Goal: Transaction & Acquisition: Purchase product/service

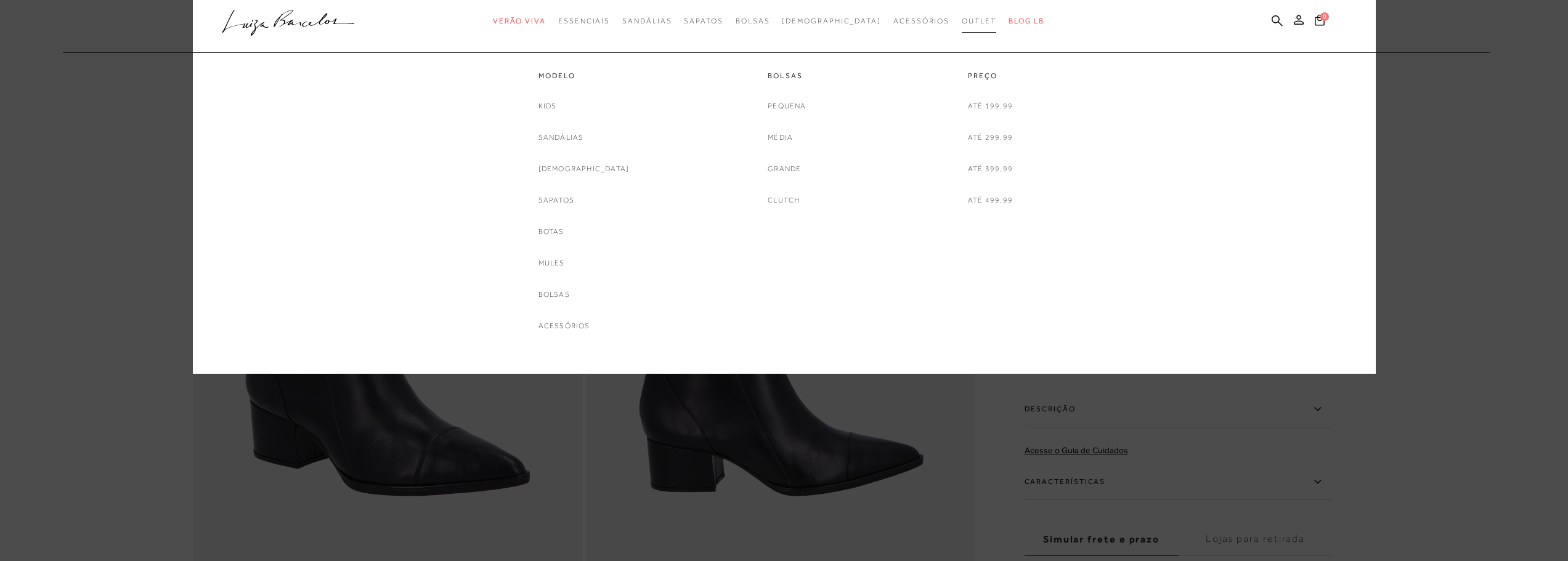
click at [962, 23] on span "Outlet" at bounding box center [979, 20] width 34 height 9
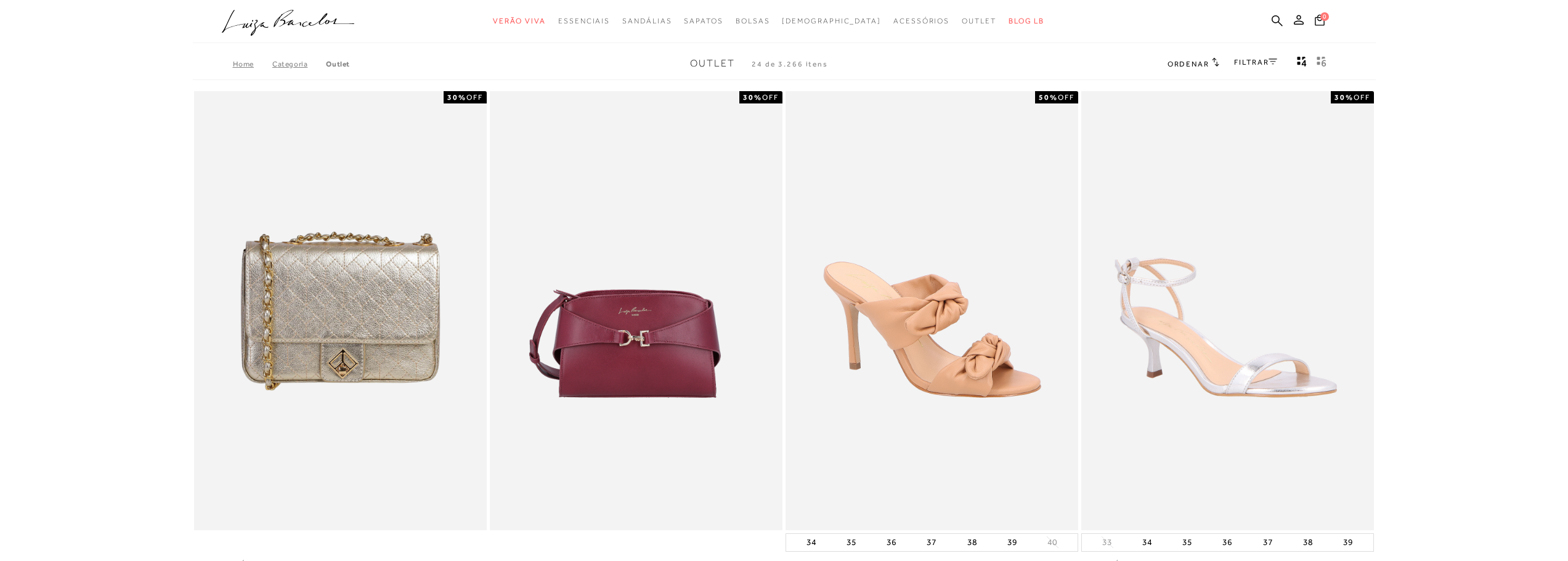
click at [1213, 64] on icon at bounding box center [1216, 62] width 8 height 10
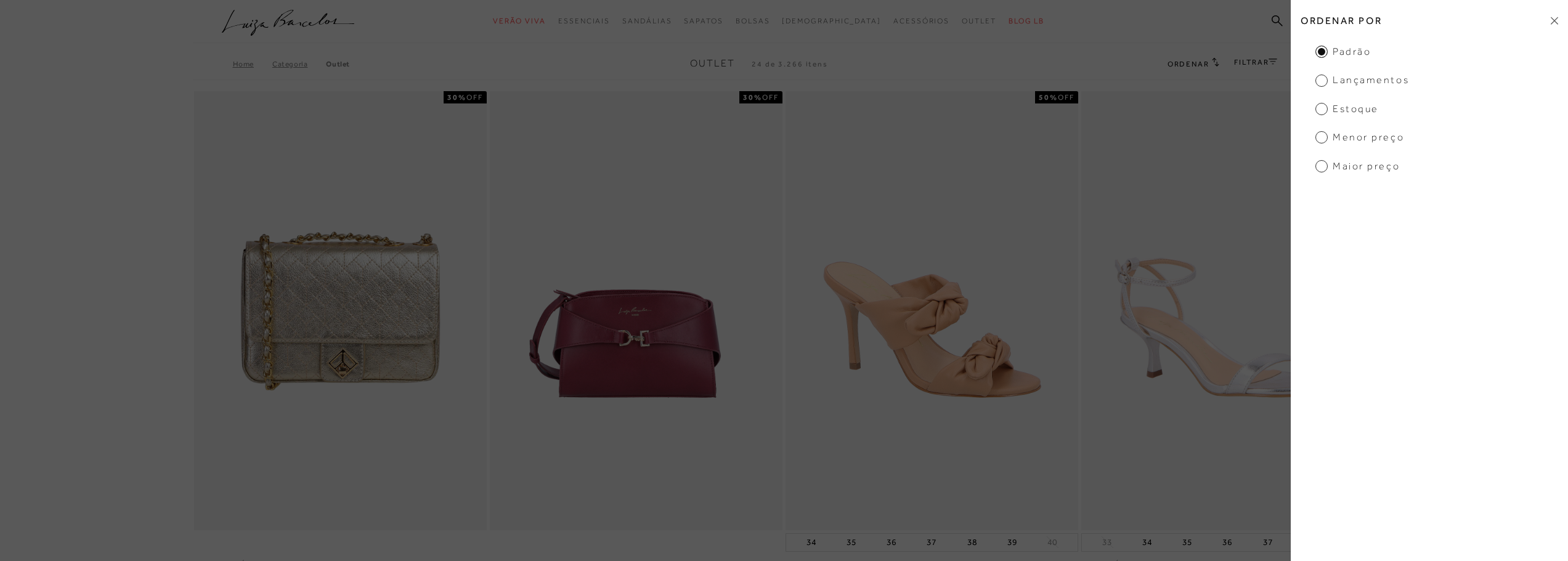
click at [1349, 135] on span "Menor preço" at bounding box center [1360, 138] width 89 height 13
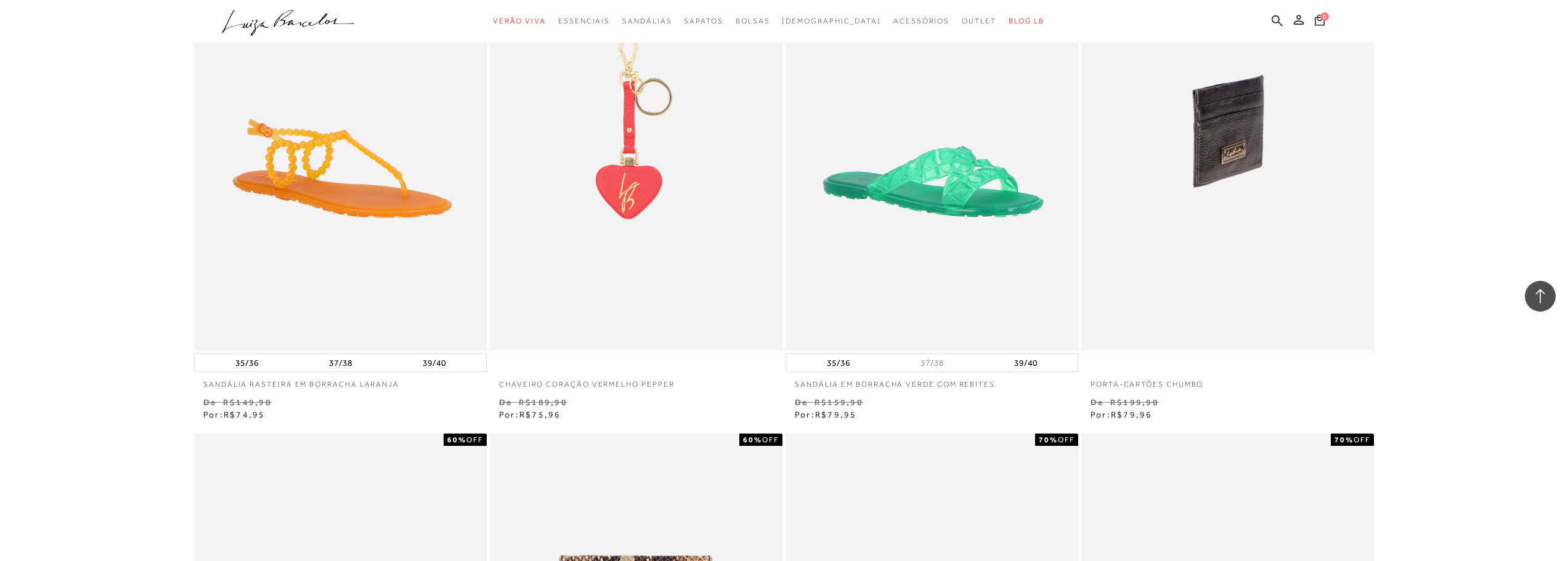
scroll to position [1663, 0]
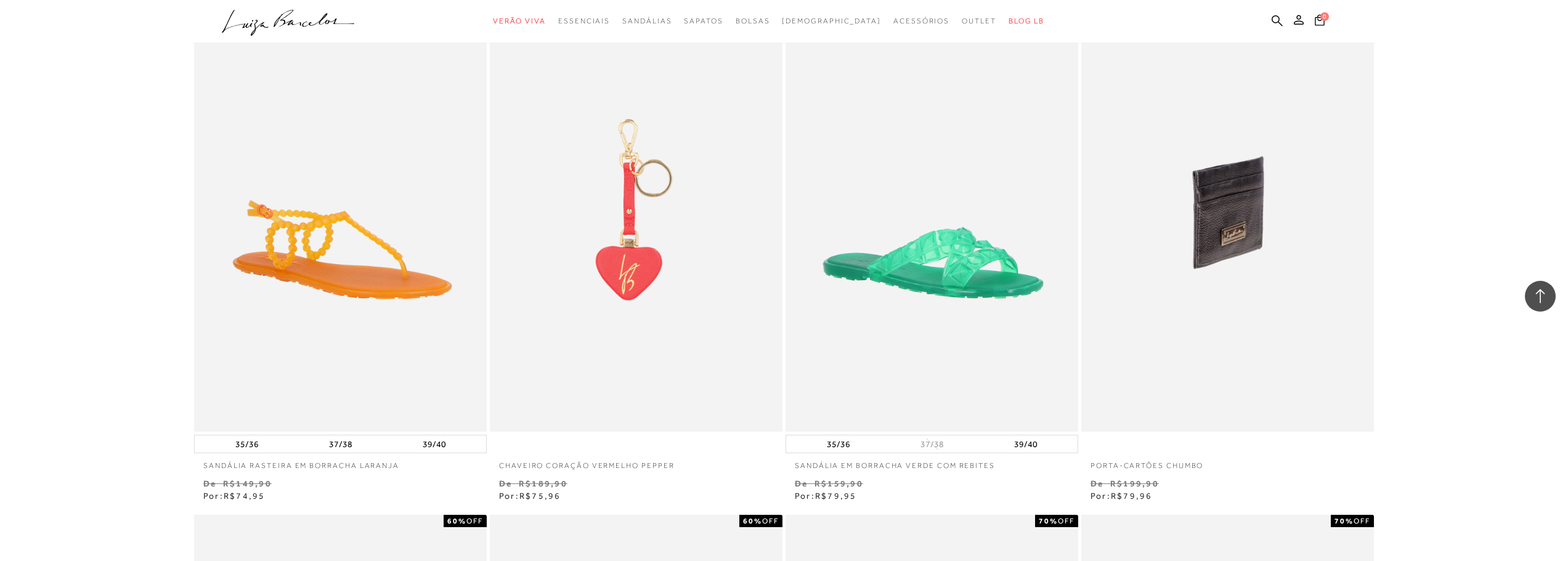
click at [1192, 234] on img at bounding box center [1229, 213] width 292 height 440
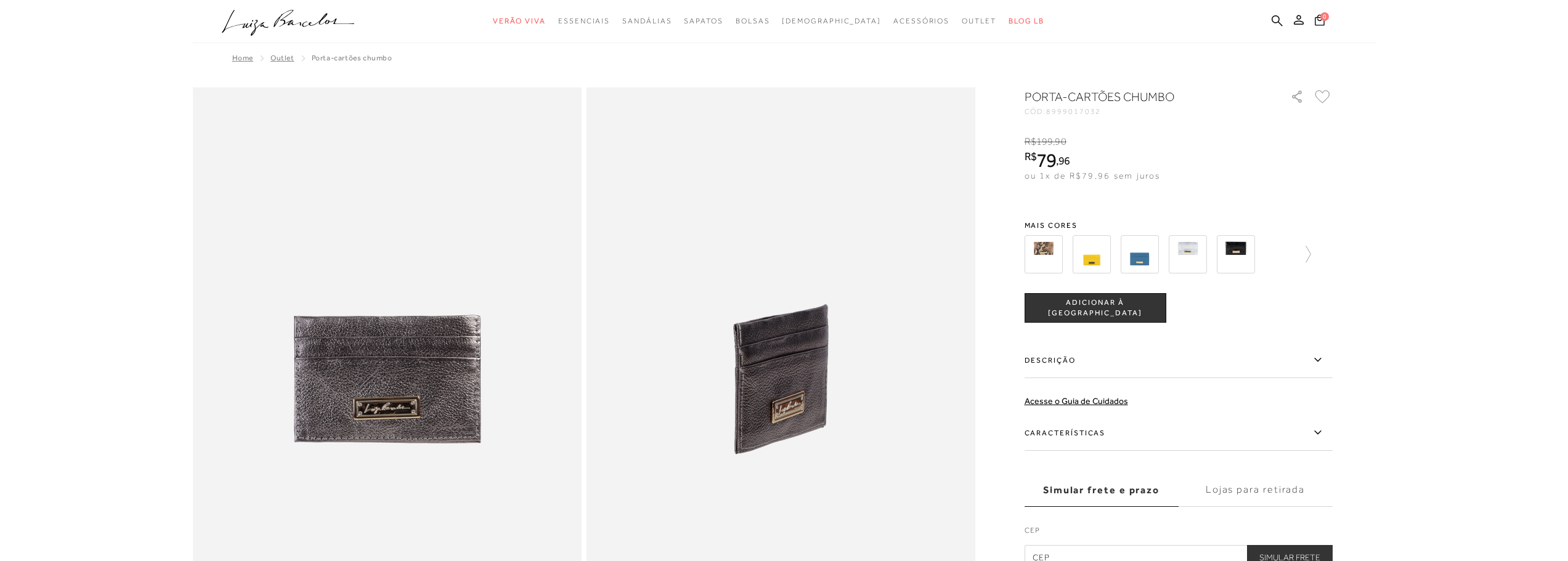
click at [1191, 241] on img at bounding box center [1188, 254] width 38 height 38
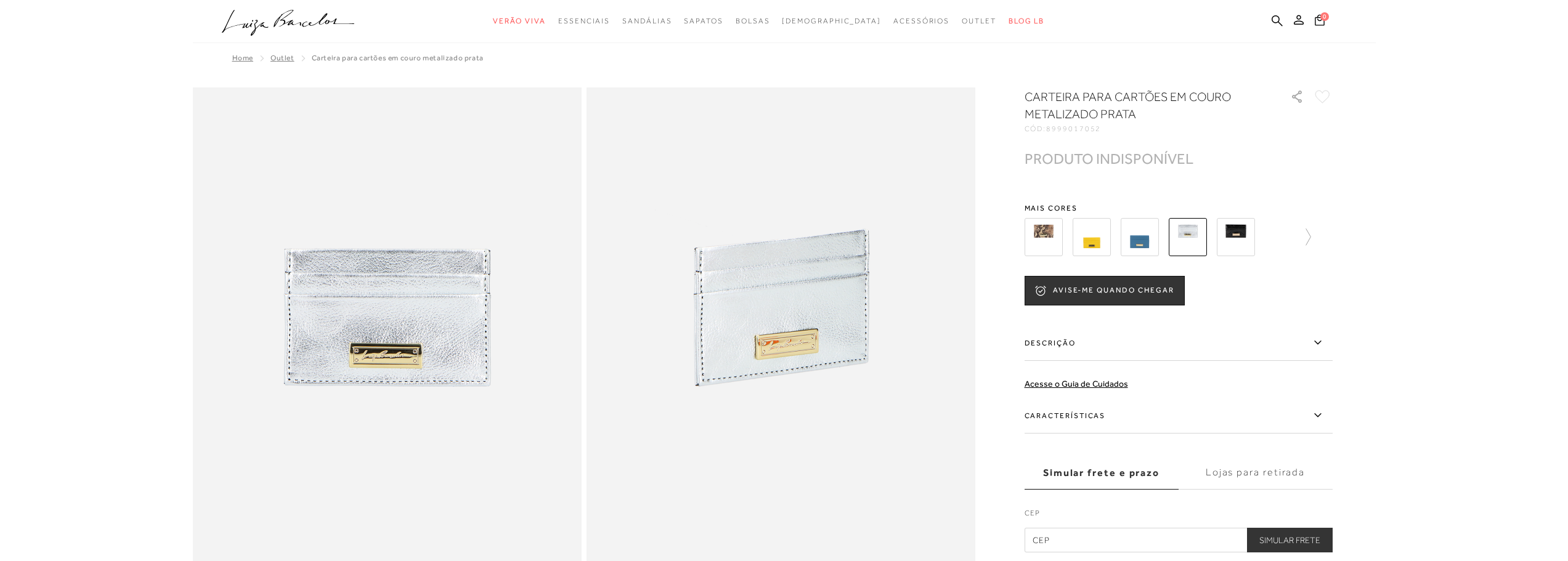
click at [1191, 242] on img at bounding box center [1188, 237] width 38 height 38
click at [1239, 246] on img at bounding box center [1236, 237] width 38 height 38
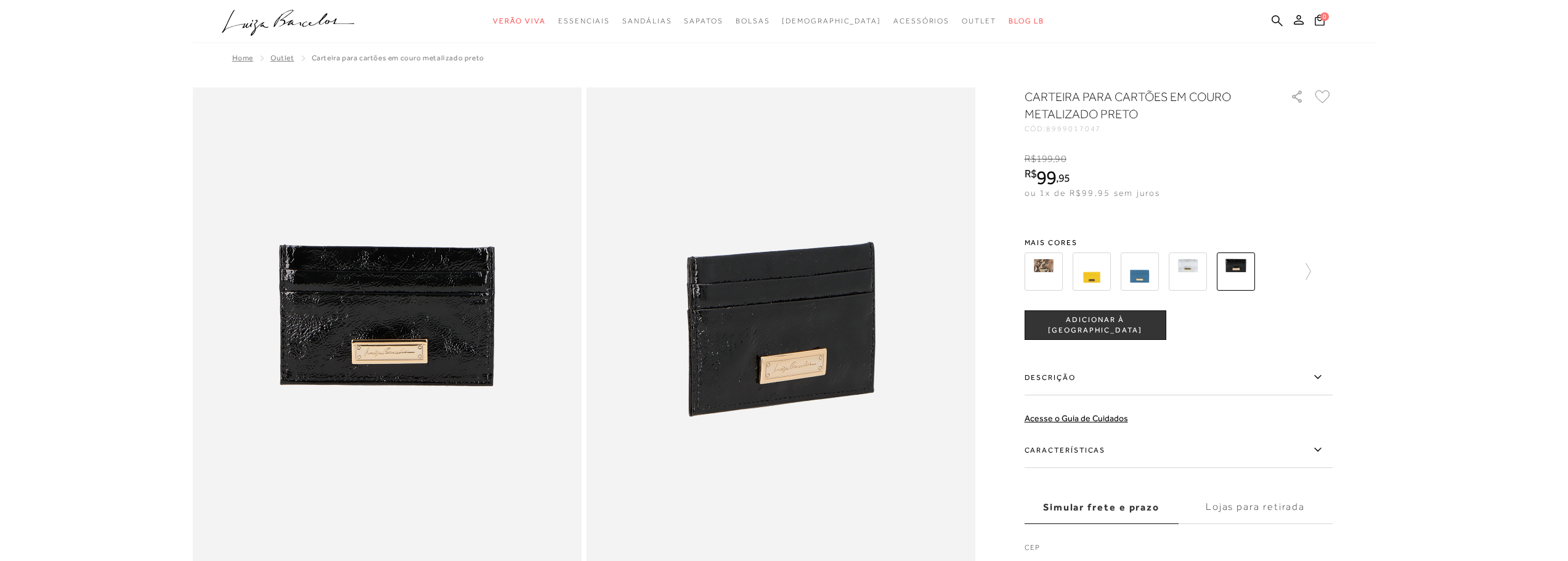
click at [1037, 267] on img at bounding box center [1044, 271] width 38 height 38
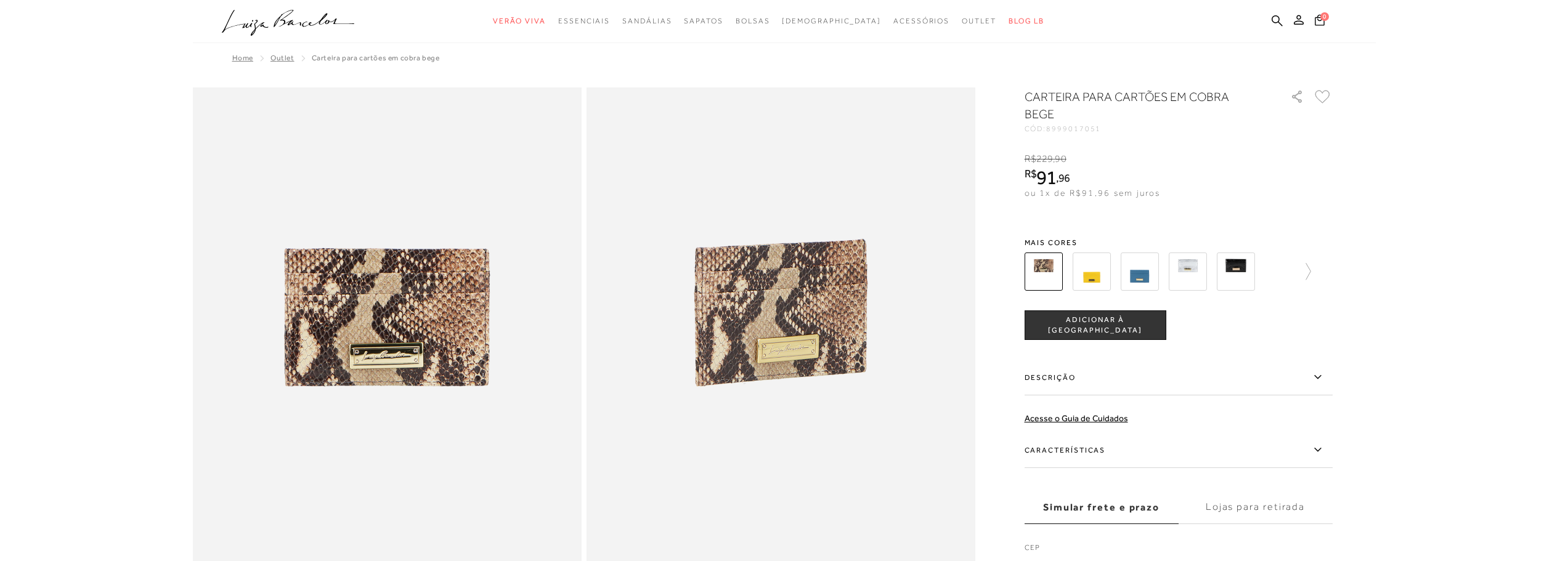
click at [1083, 278] on img at bounding box center [1092, 271] width 38 height 38
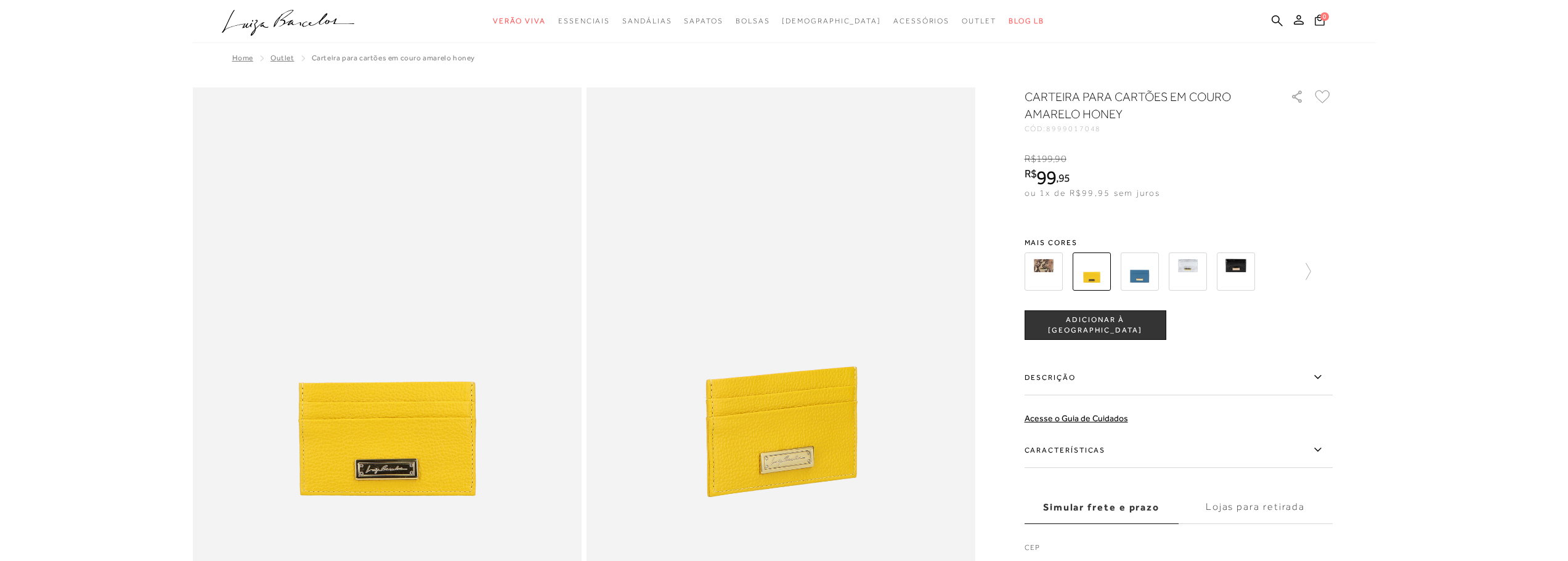
click at [1131, 274] on img at bounding box center [1140, 271] width 38 height 38
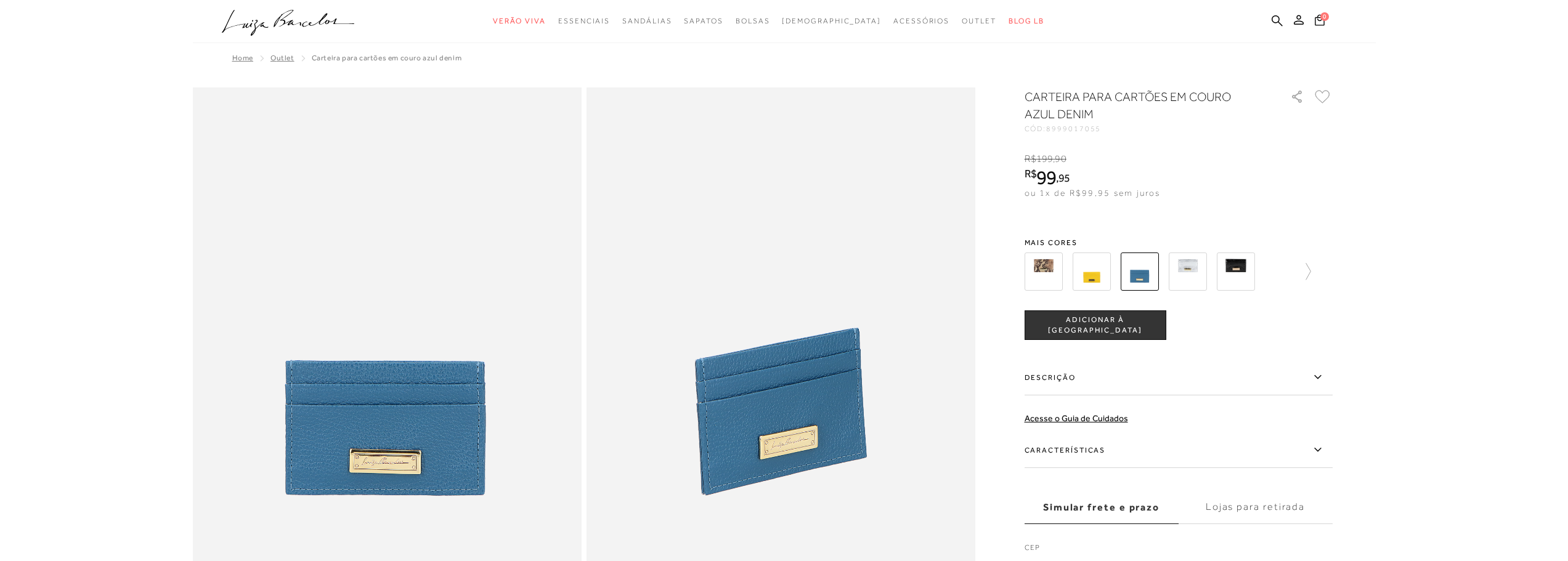
scroll to position [61, 0]
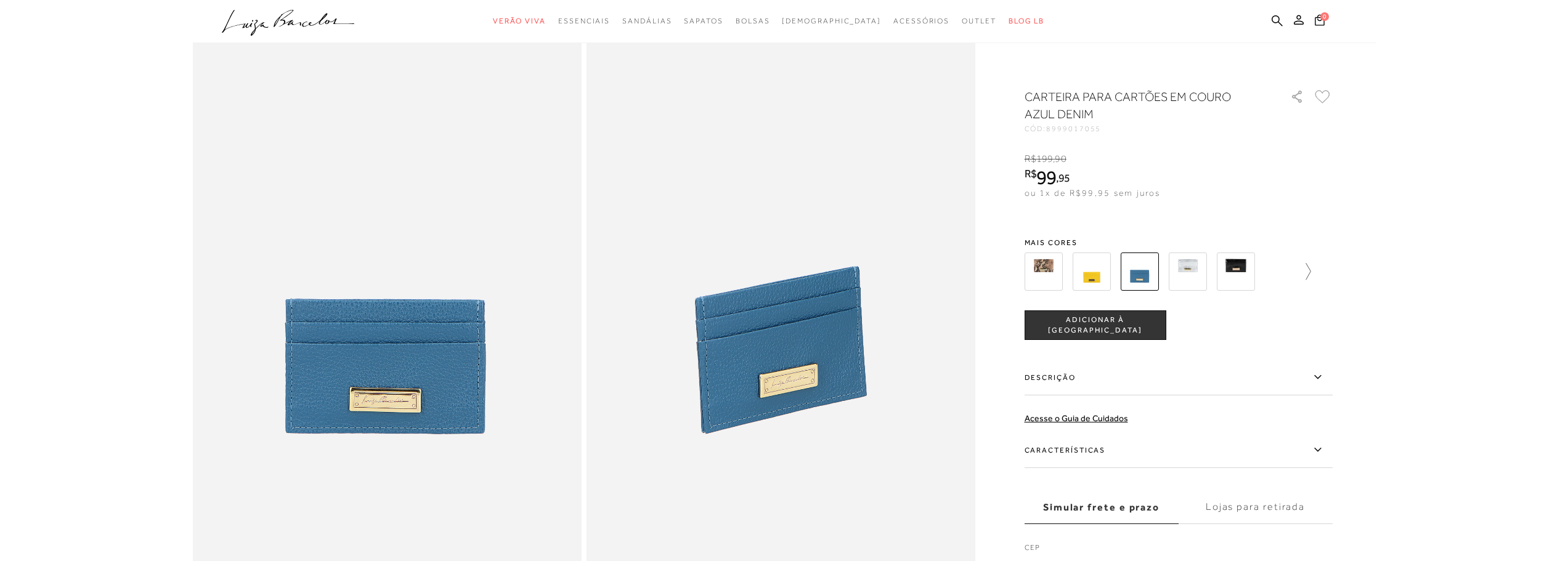
click at [1310, 270] on icon at bounding box center [1303, 271] width 17 height 17
click at [1108, 266] on img at bounding box center [1114, 271] width 38 height 38
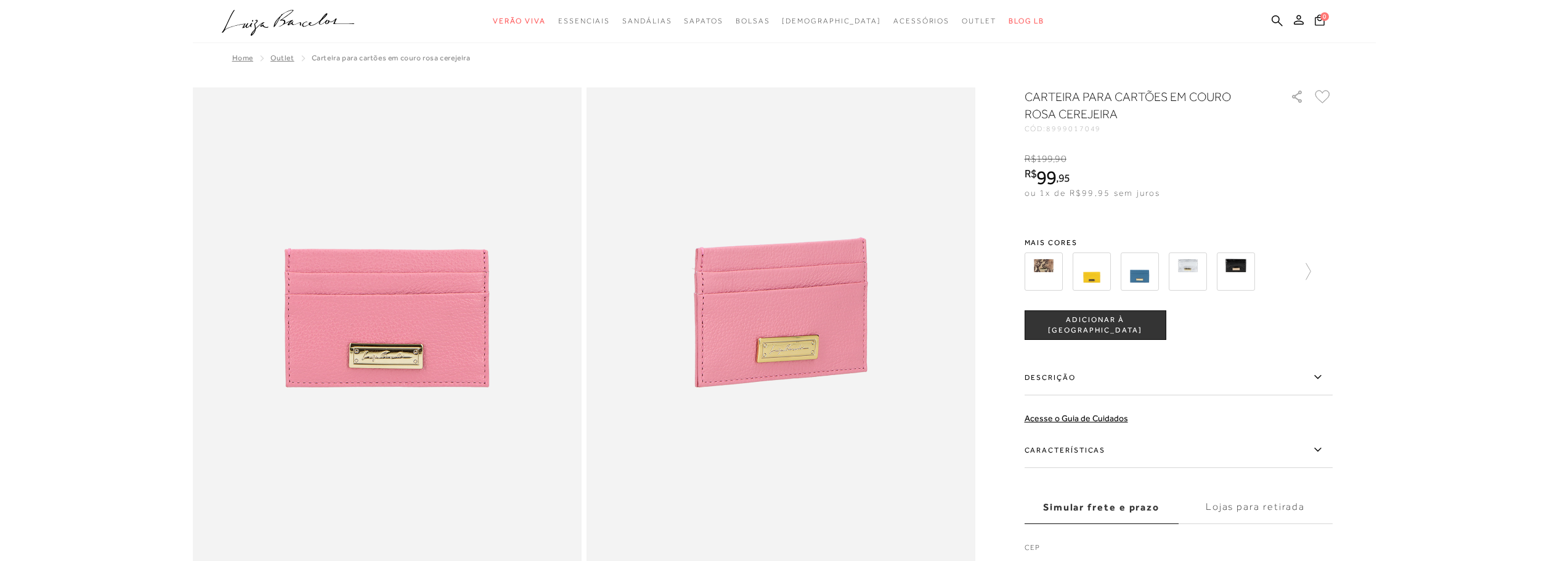
click at [1223, 270] on img at bounding box center [1236, 271] width 38 height 38
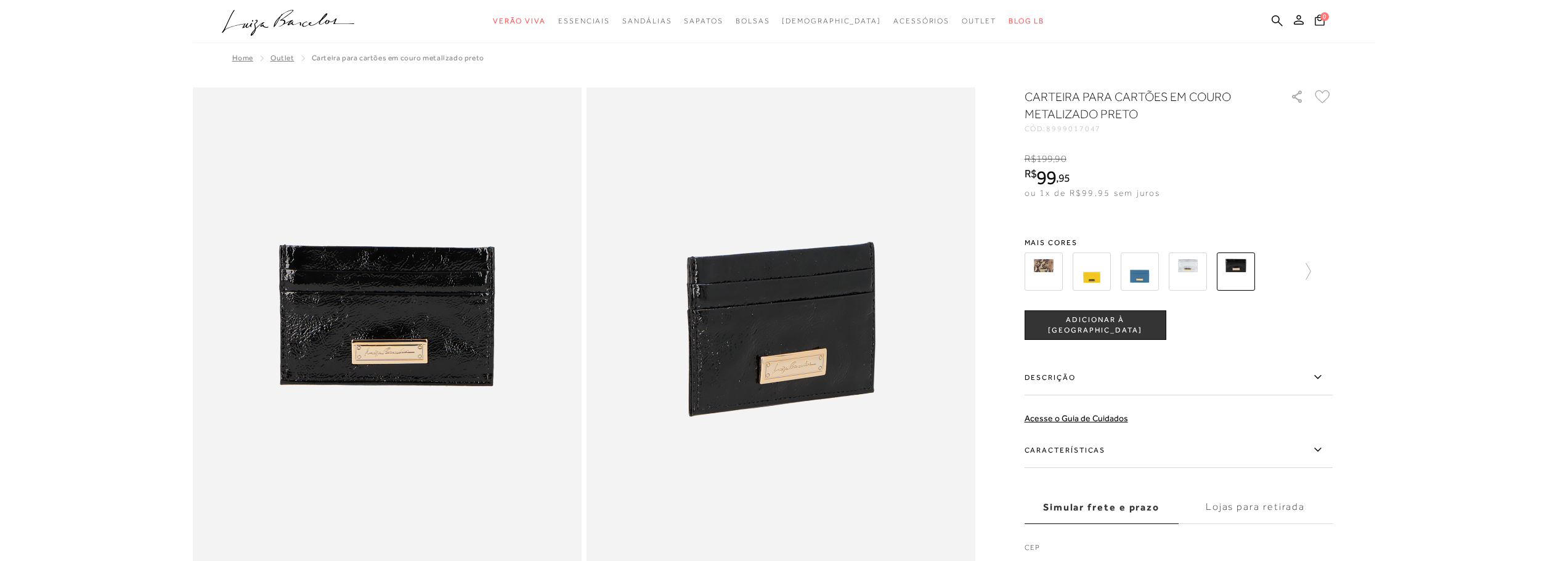
click at [1118, 321] on span "ADICIONAR À [GEOGRAPHIC_DATA]" at bounding box center [1096, 325] width 141 height 22
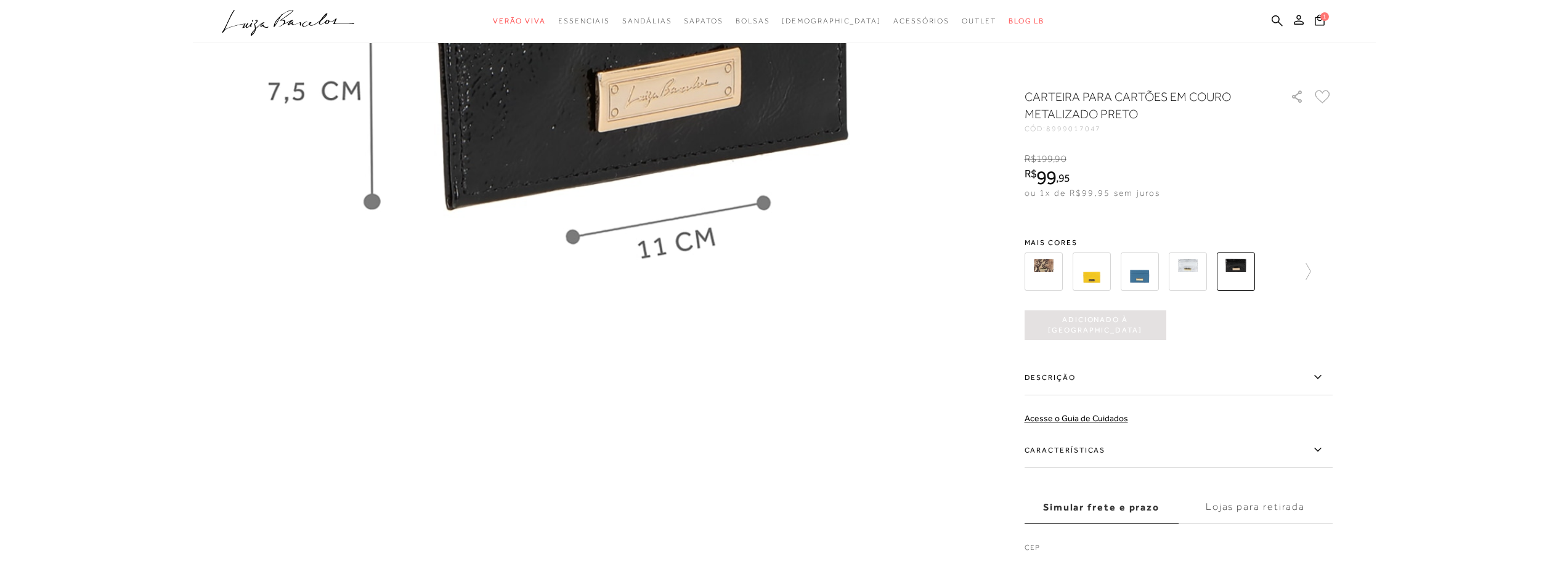
scroll to position [1797, 0]
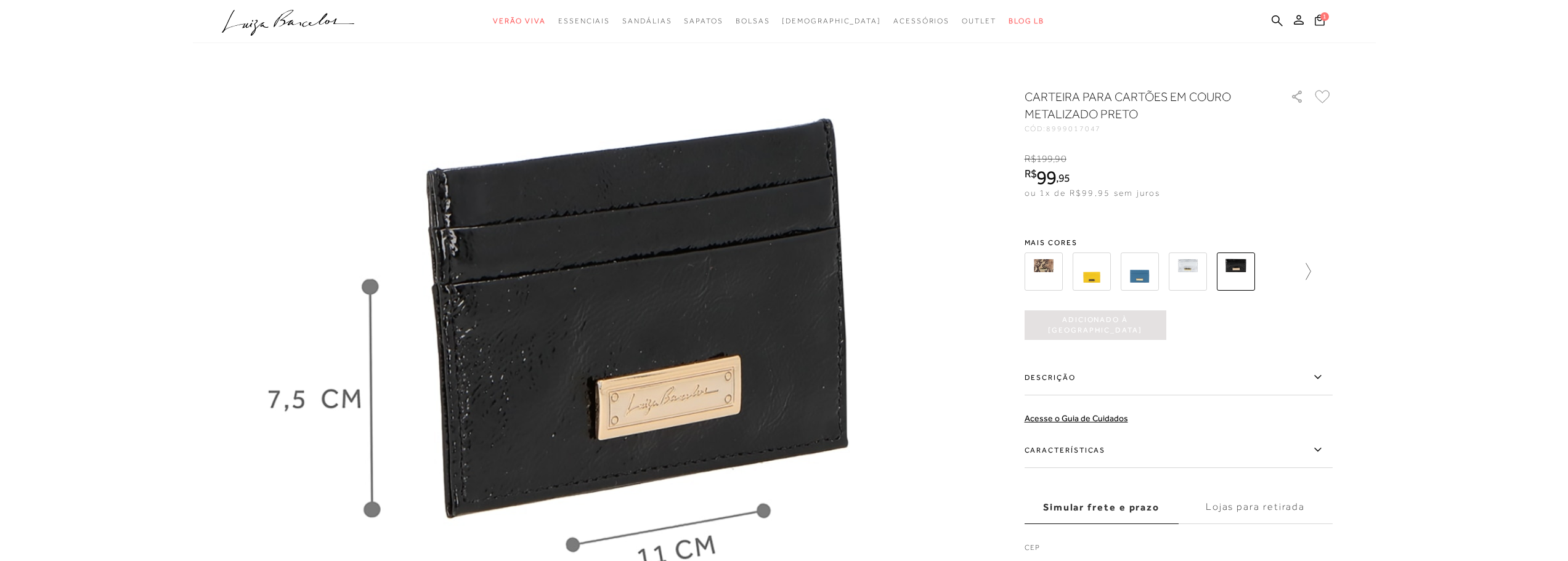
click at [1305, 270] on icon at bounding box center [1303, 271] width 17 height 17
click at [1118, 260] on img at bounding box center [1114, 271] width 38 height 38
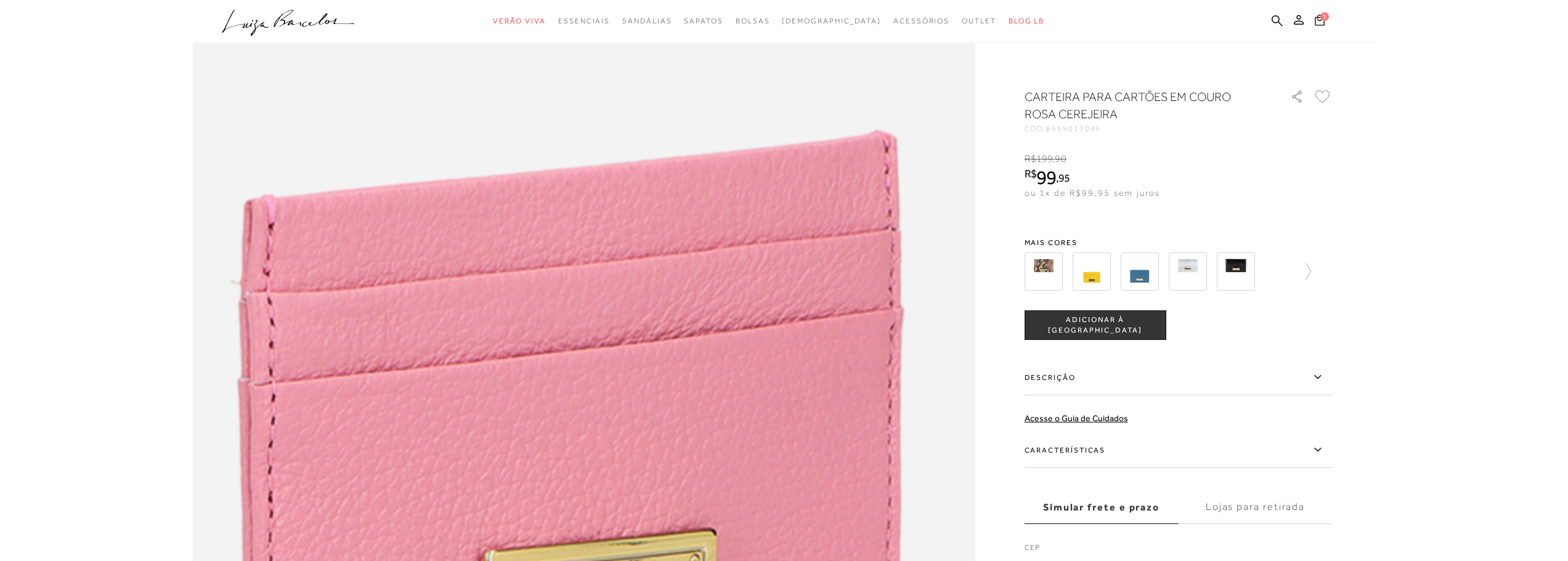
scroll to position [1122, 0]
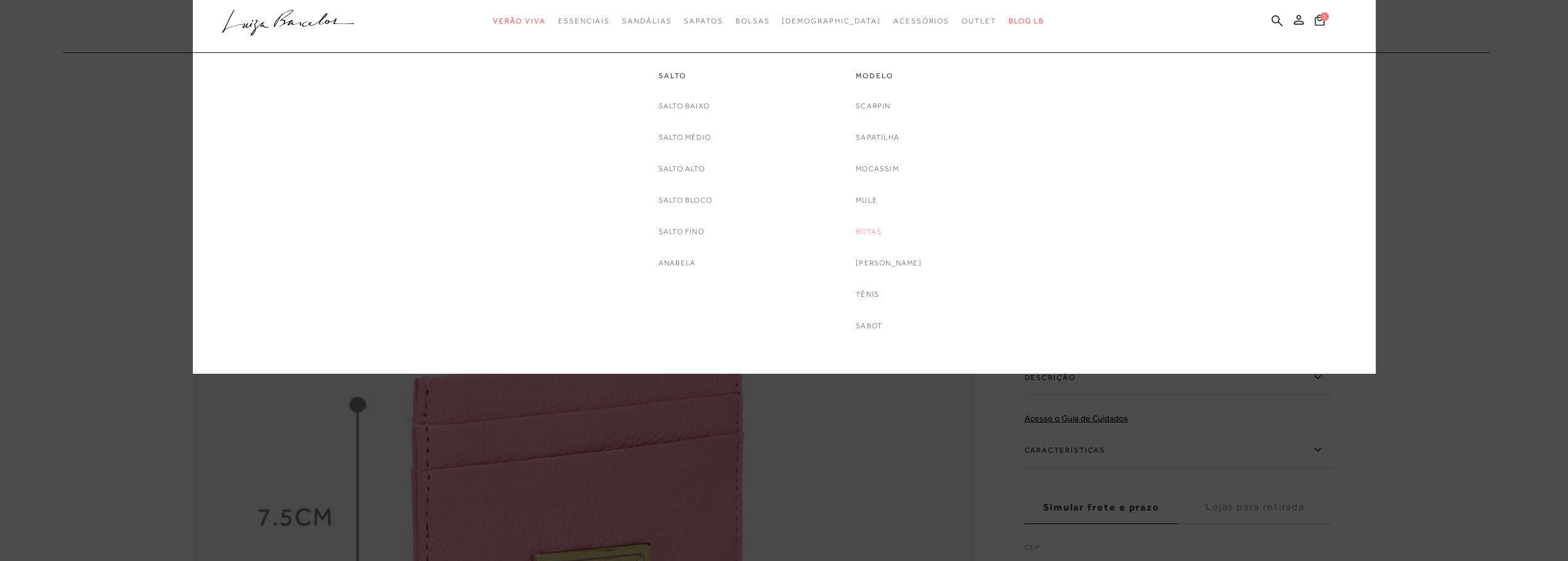
click at [882, 229] on link "Botas" at bounding box center [868, 232] width 26 height 13
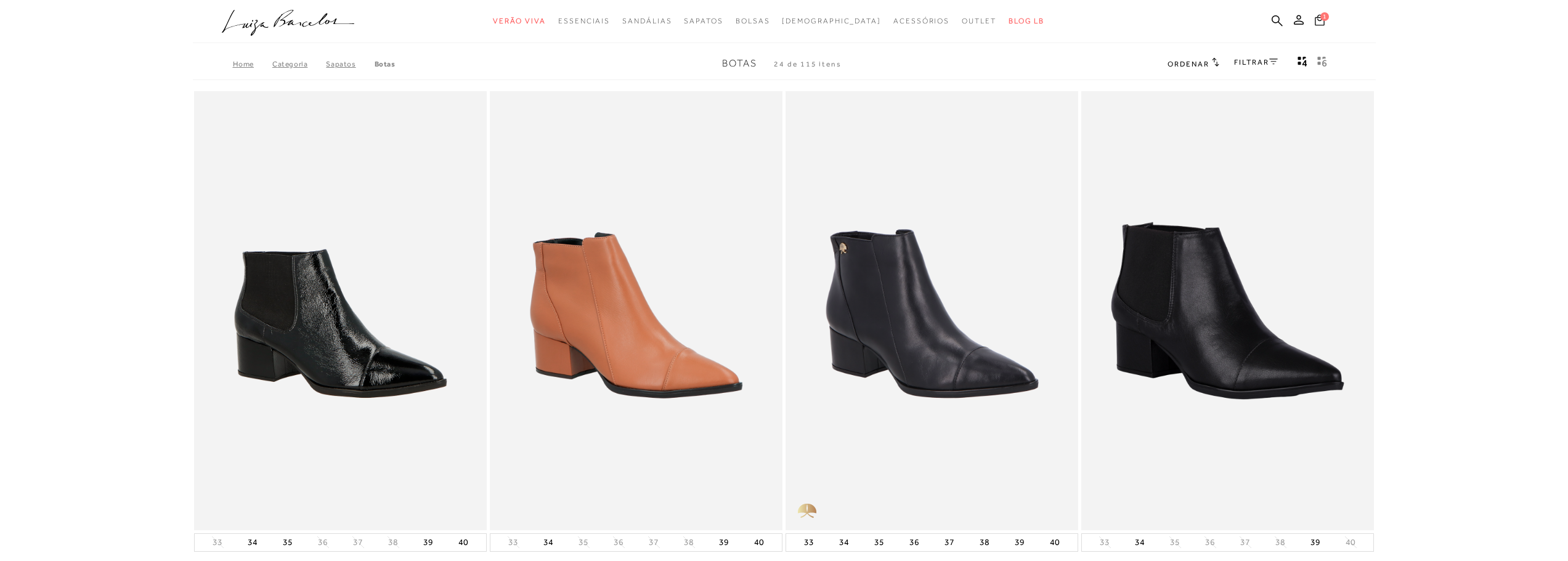
click at [1322, 23] on icon at bounding box center [1320, 20] width 10 height 11
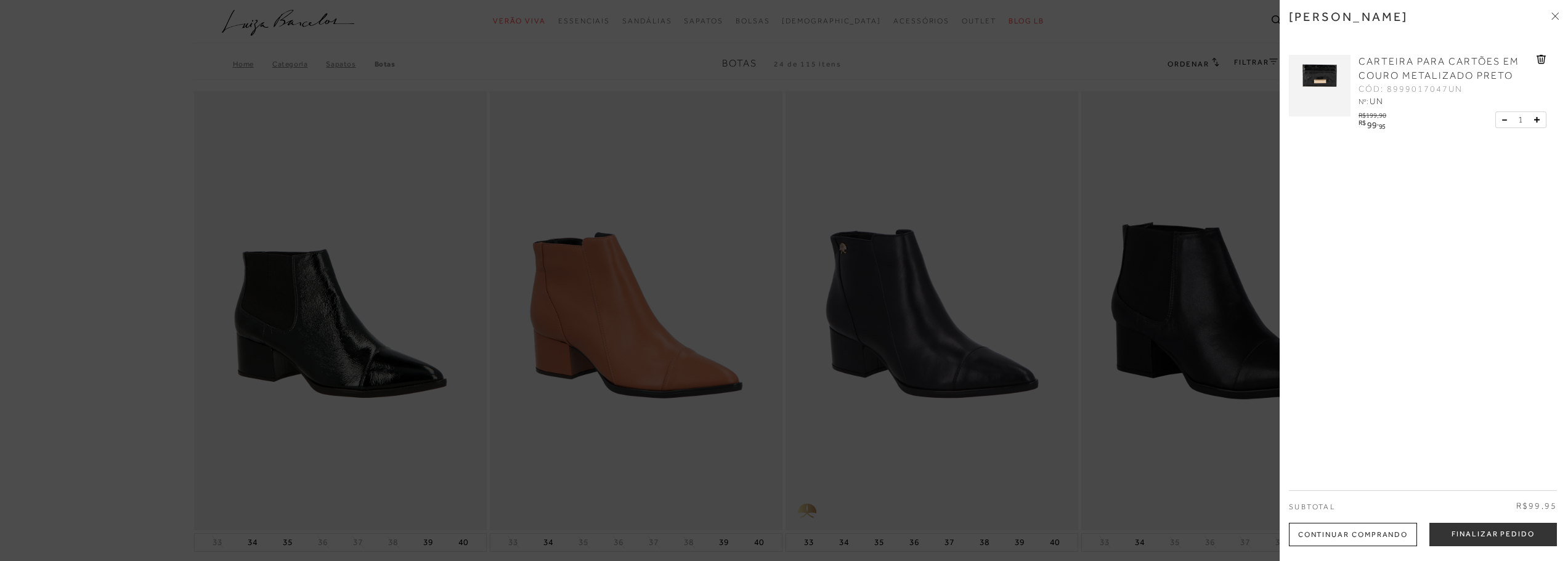
click at [649, 142] on div at bounding box center [784, 280] width 1568 height 561
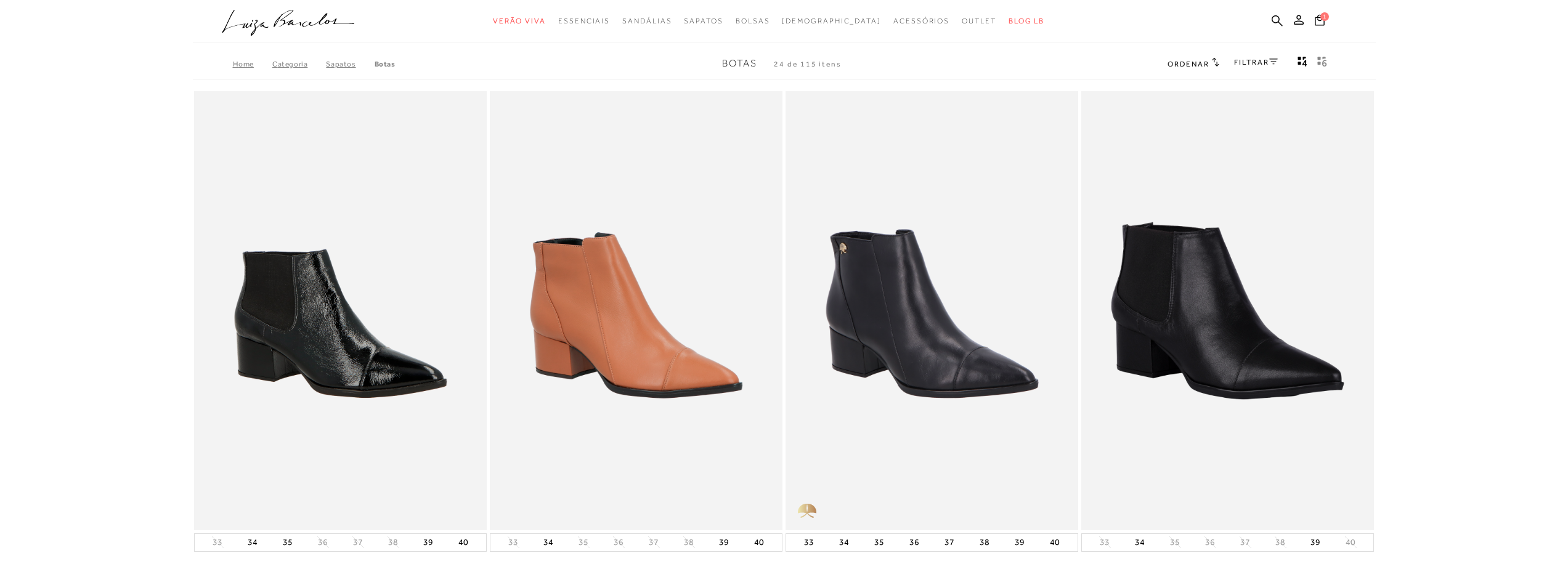
click at [1192, 63] on span "Ordenar" at bounding box center [1188, 64] width 42 height 9
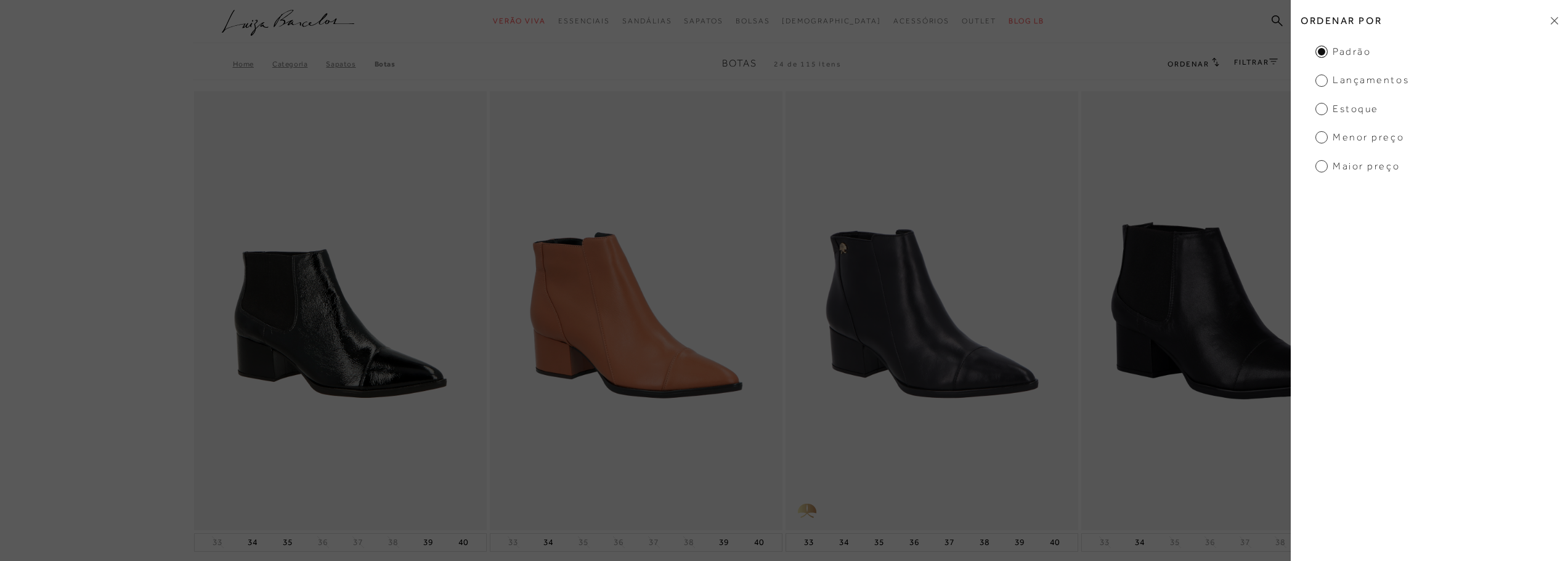
click at [1348, 134] on span "Menor preço" at bounding box center [1360, 138] width 89 height 13
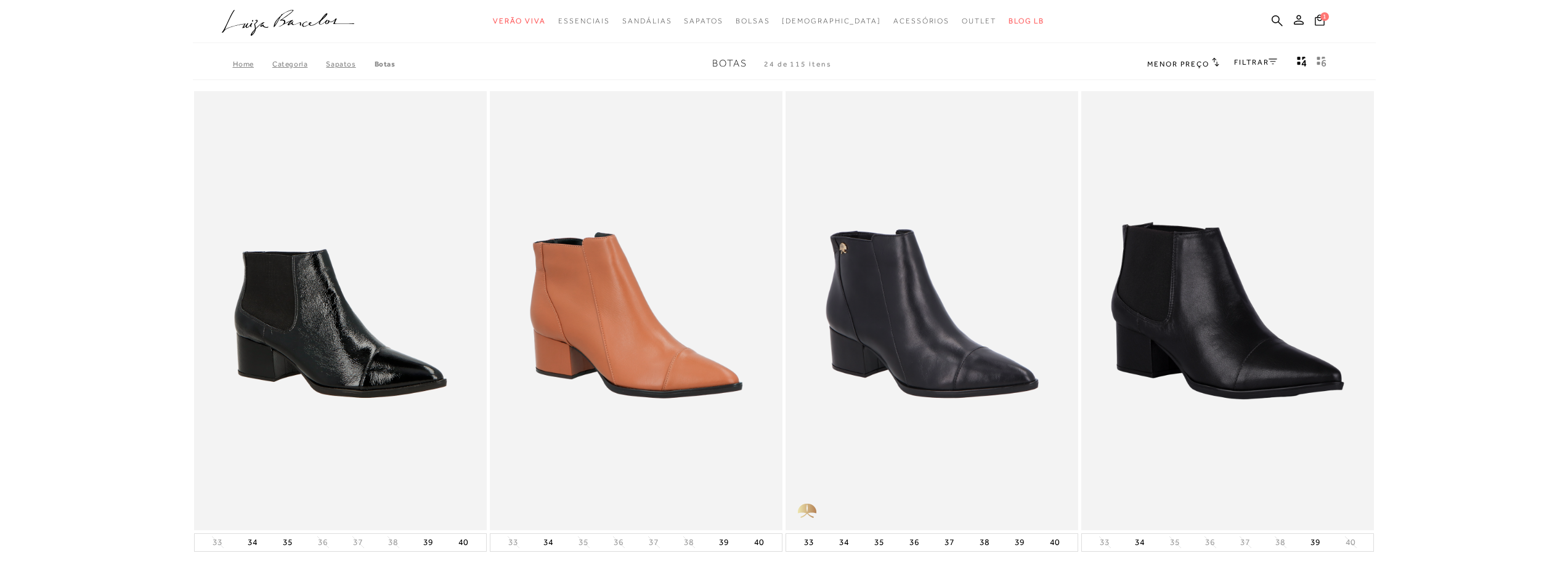
click at [1189, 66] on span "Menor preço" at bounding box center [1178, 64] width 62 height 9
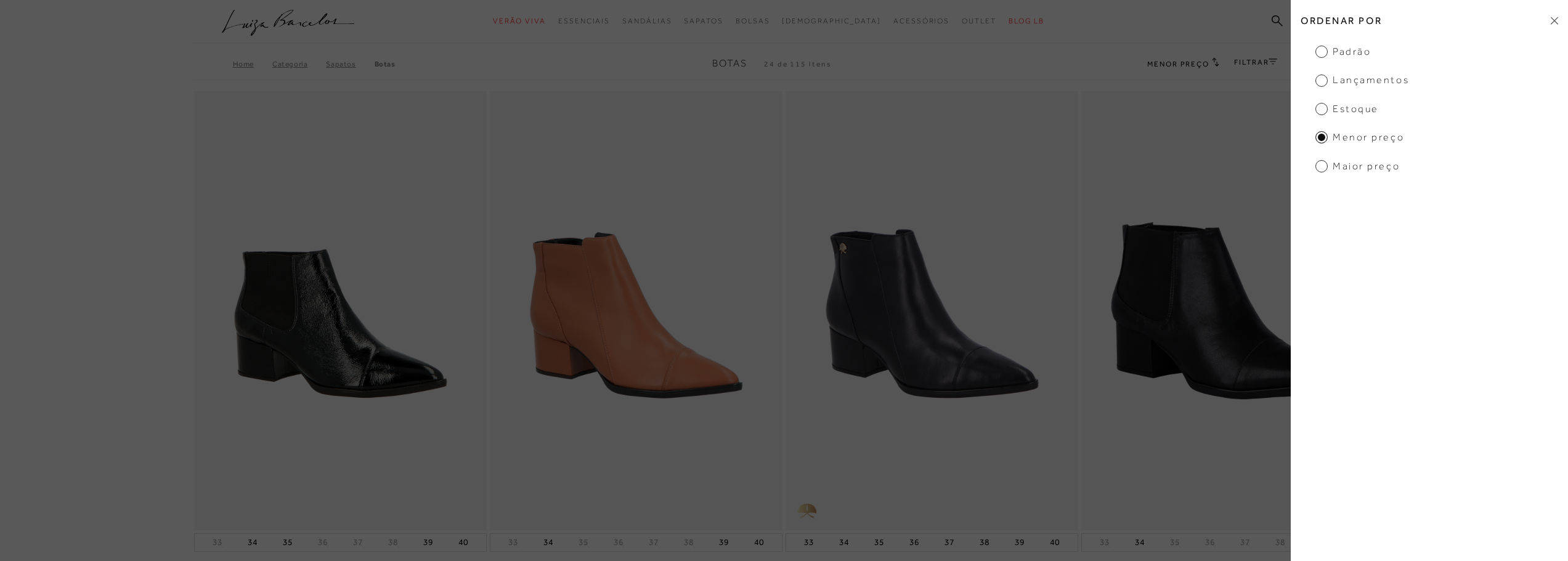
click at [1354, 162] on span "Maior preço" at bounding box center [1358, 166] width 84 height 13
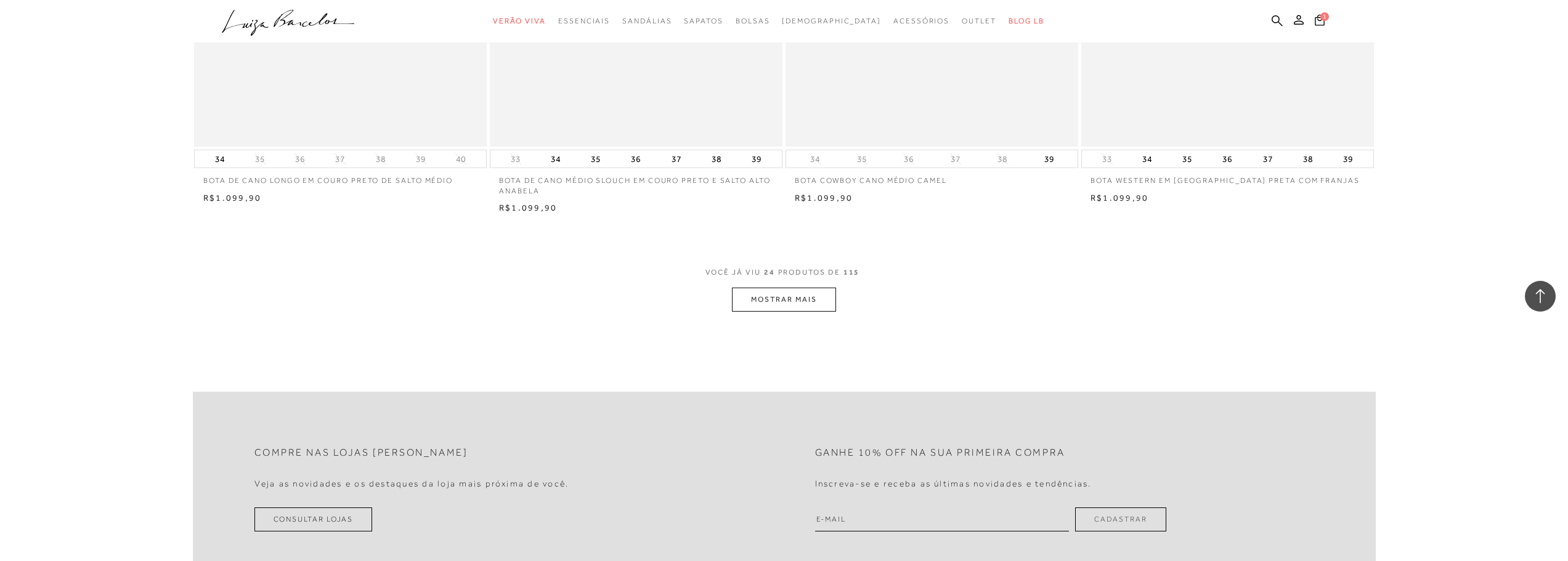
scroll to position [2957, 0]
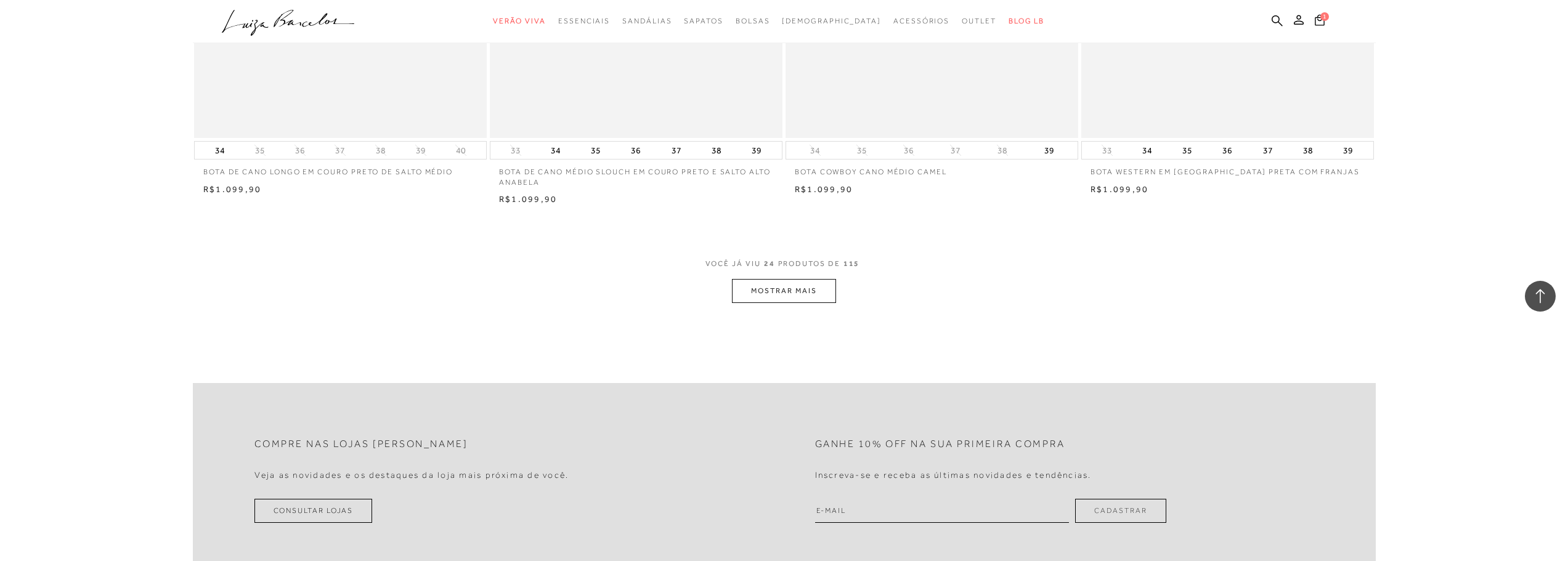
click at [804, 278] on span "VOCÊ JÁ VIU 24 PRODUTOS DE 115" at bounding box center [784, 268] width 158 height 22
click at [816, 285] on button "MOSTRAR MAIS" at bounding box center [784, 291] width 103 height 24
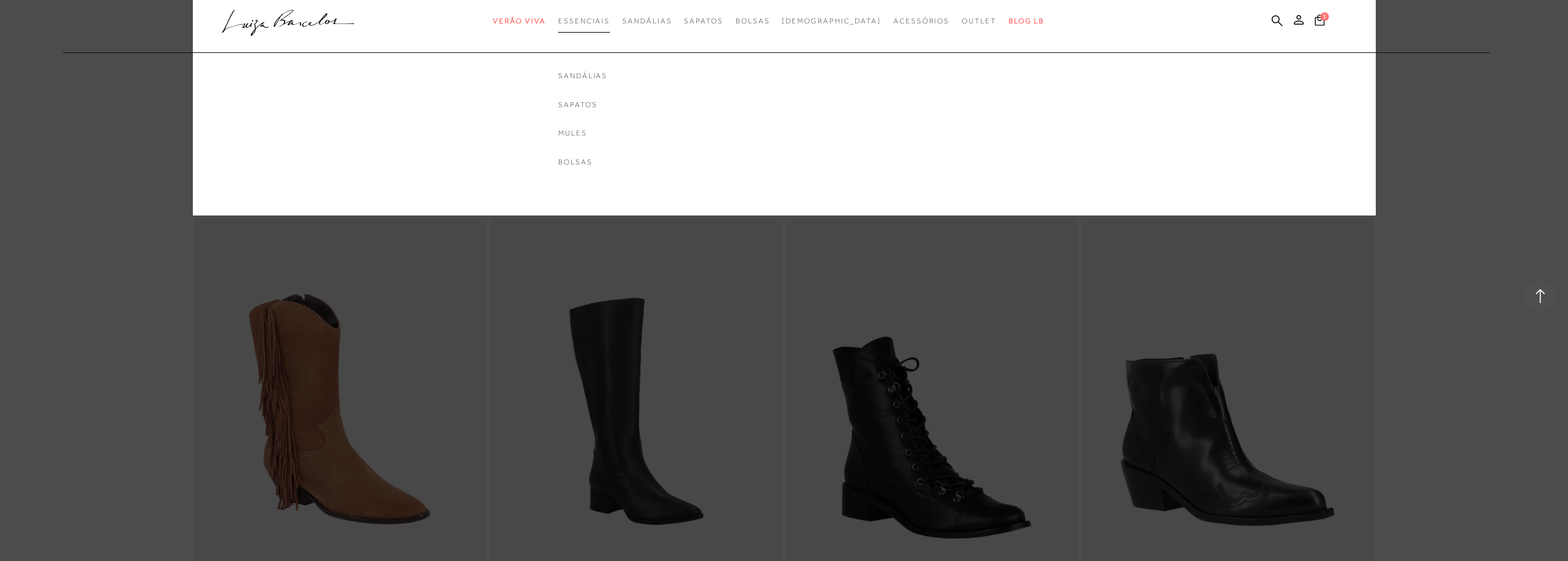
click at [610, 23] on span "Essenciais" at bounding box center [584, 20] width 52 height 9
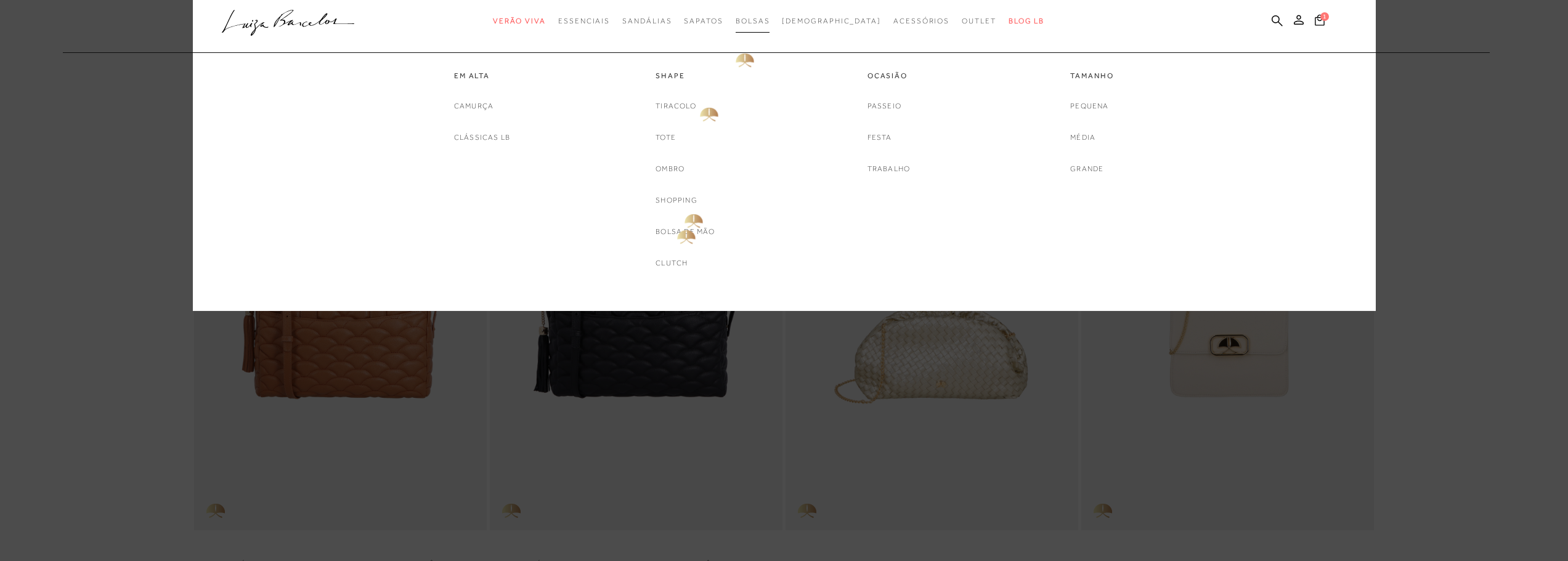
click at [771, 22] on span "Bolsas" at bounding box center [753, 20] width 34 height 9
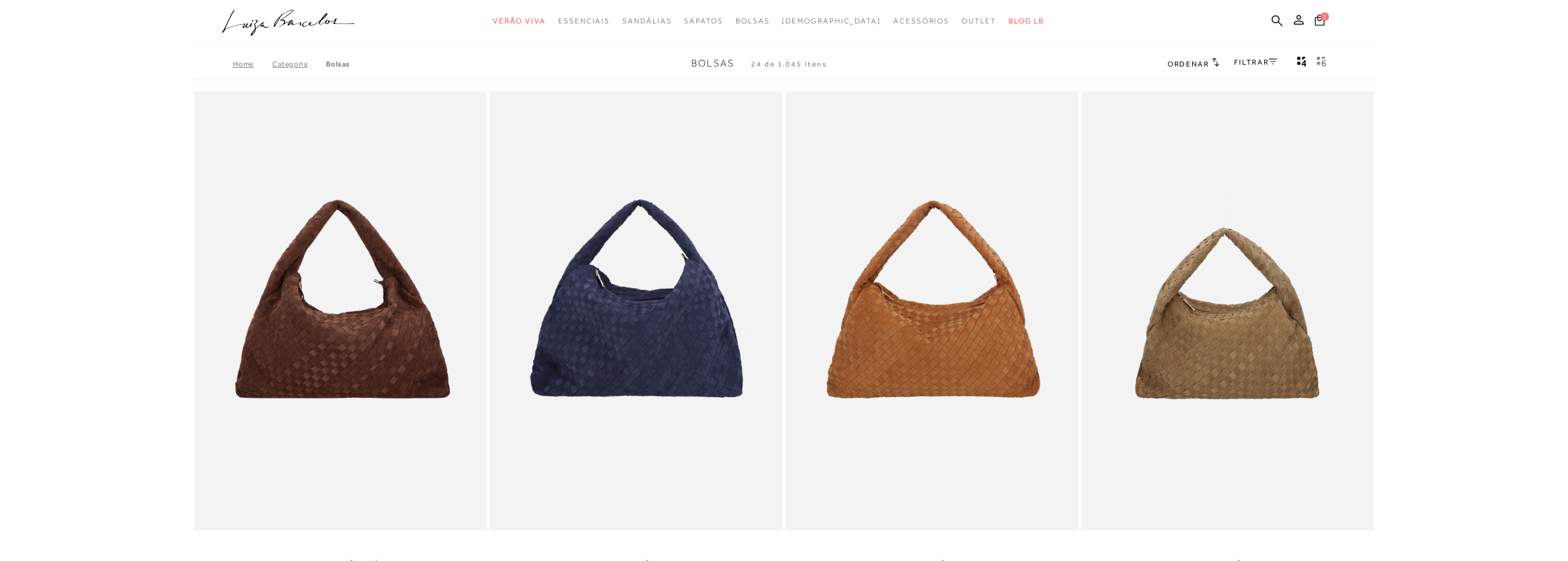
click at [1199, 61] on span "Ordenar" at bounding box center [1188, 64] width 42 height 9
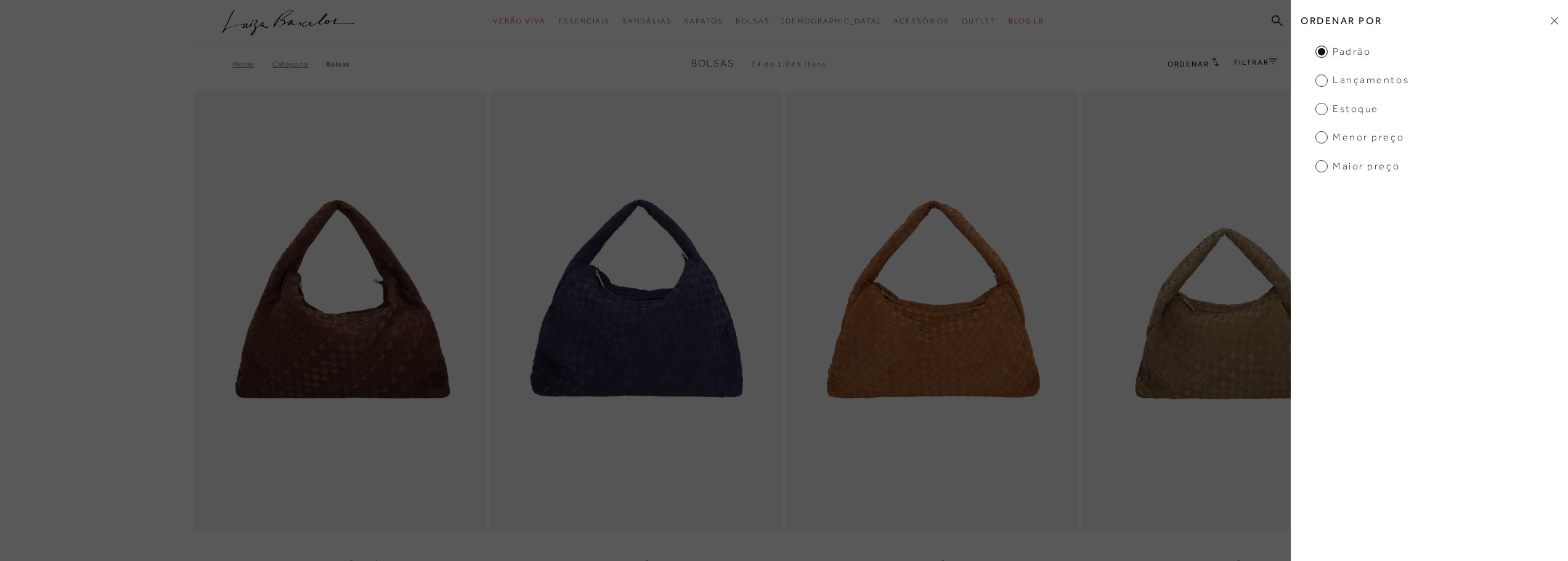
click at [1350, 166] on span "Maior preço" at bounding box center [1358, 166] width 84 height 13
